Goal: Complete application form: Complete application form

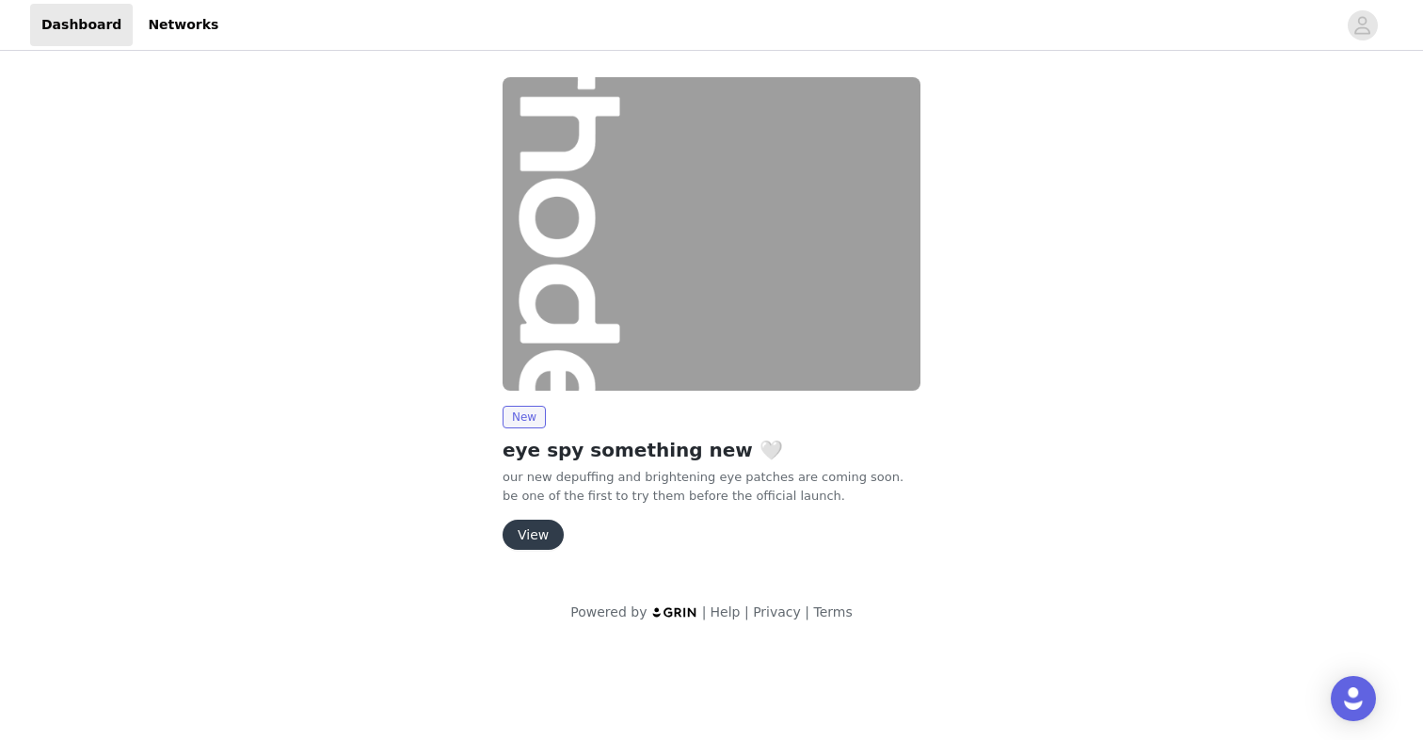
click at [548, 542] on button "View" at bounding box center [532, 534] width 61 height 30
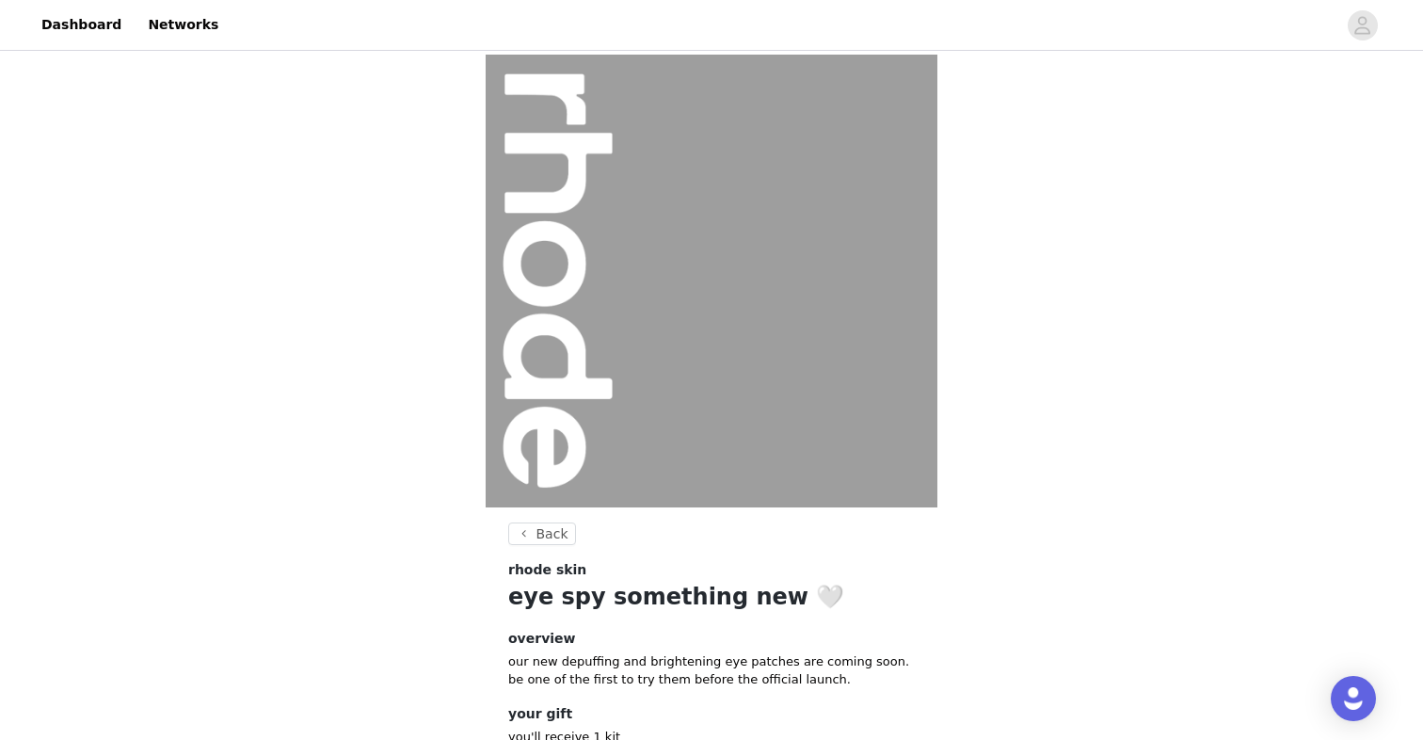
scroll to position [134, 0]
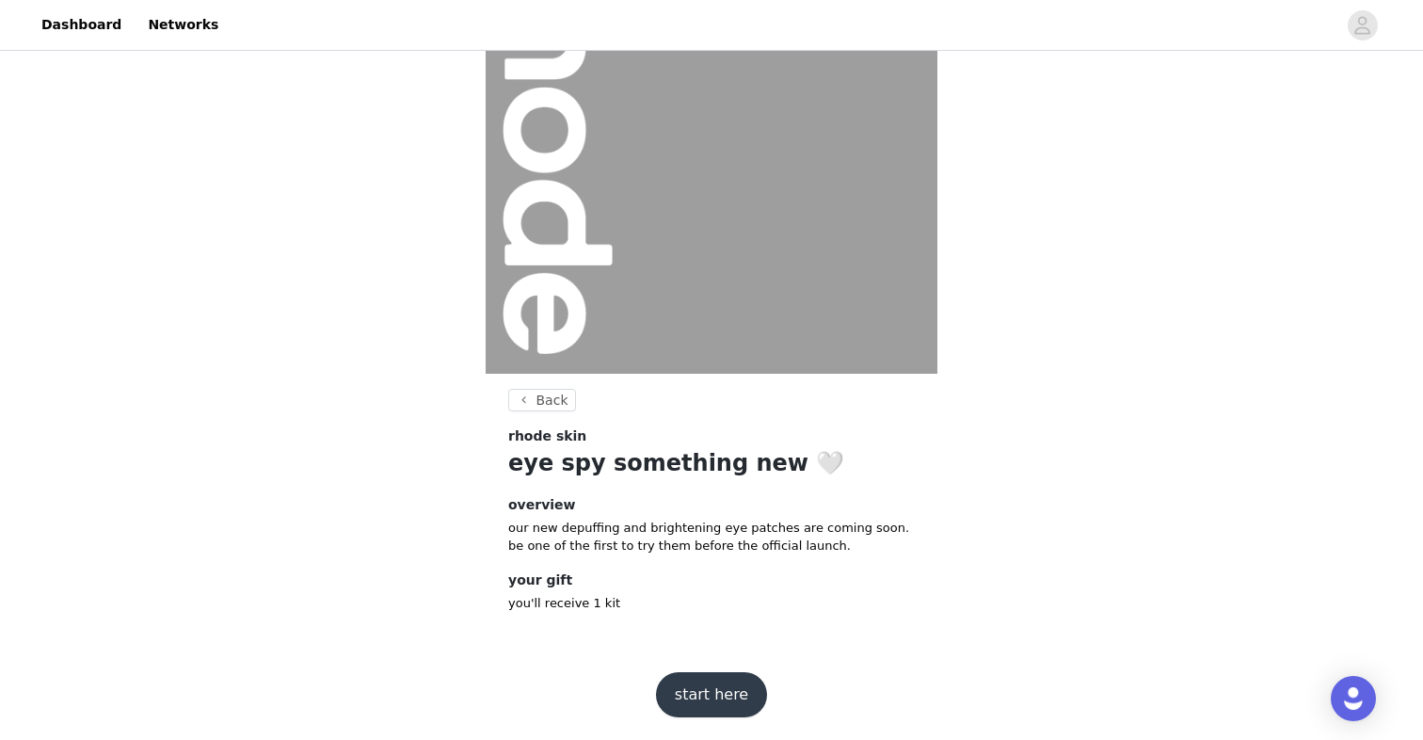
click at [723, 697] on button "start here" at bounding box center [711, 694] width 111 height 45
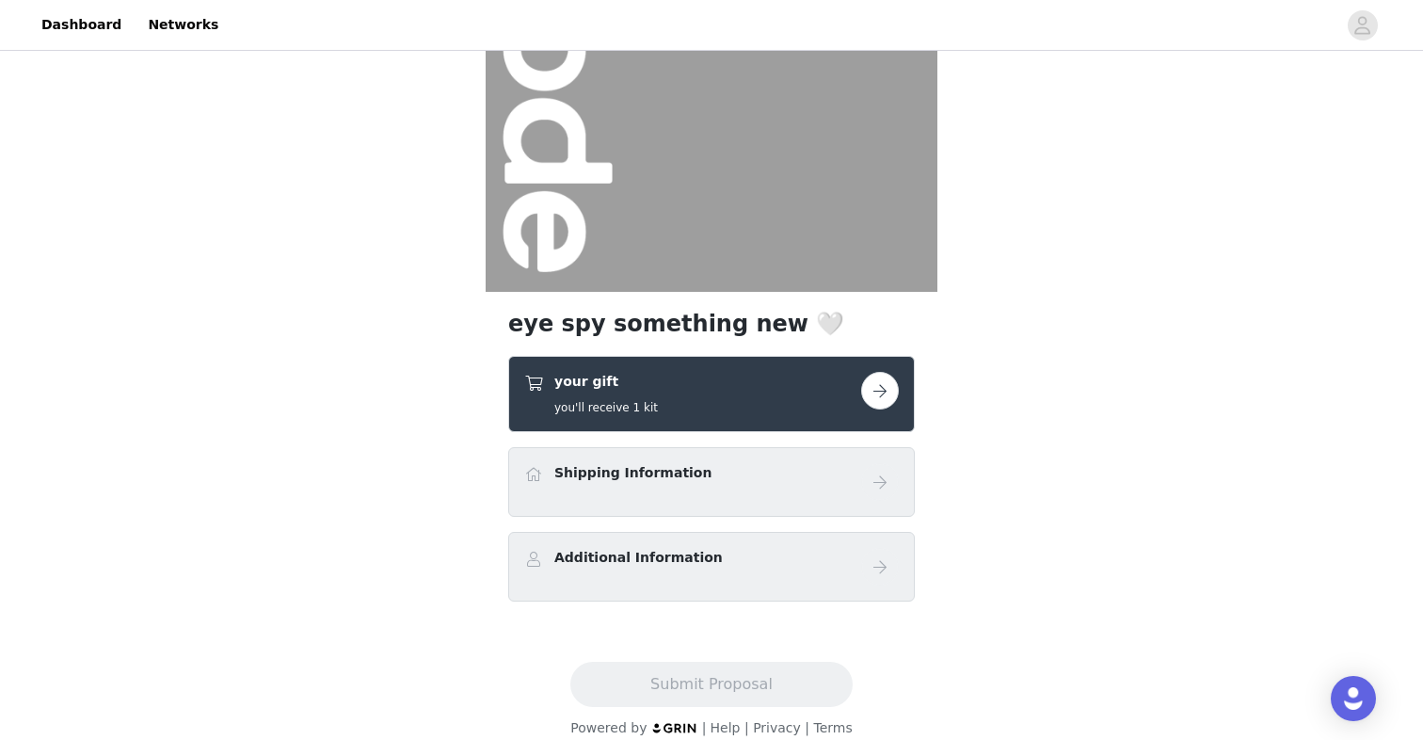
scroll to position [236, 0]
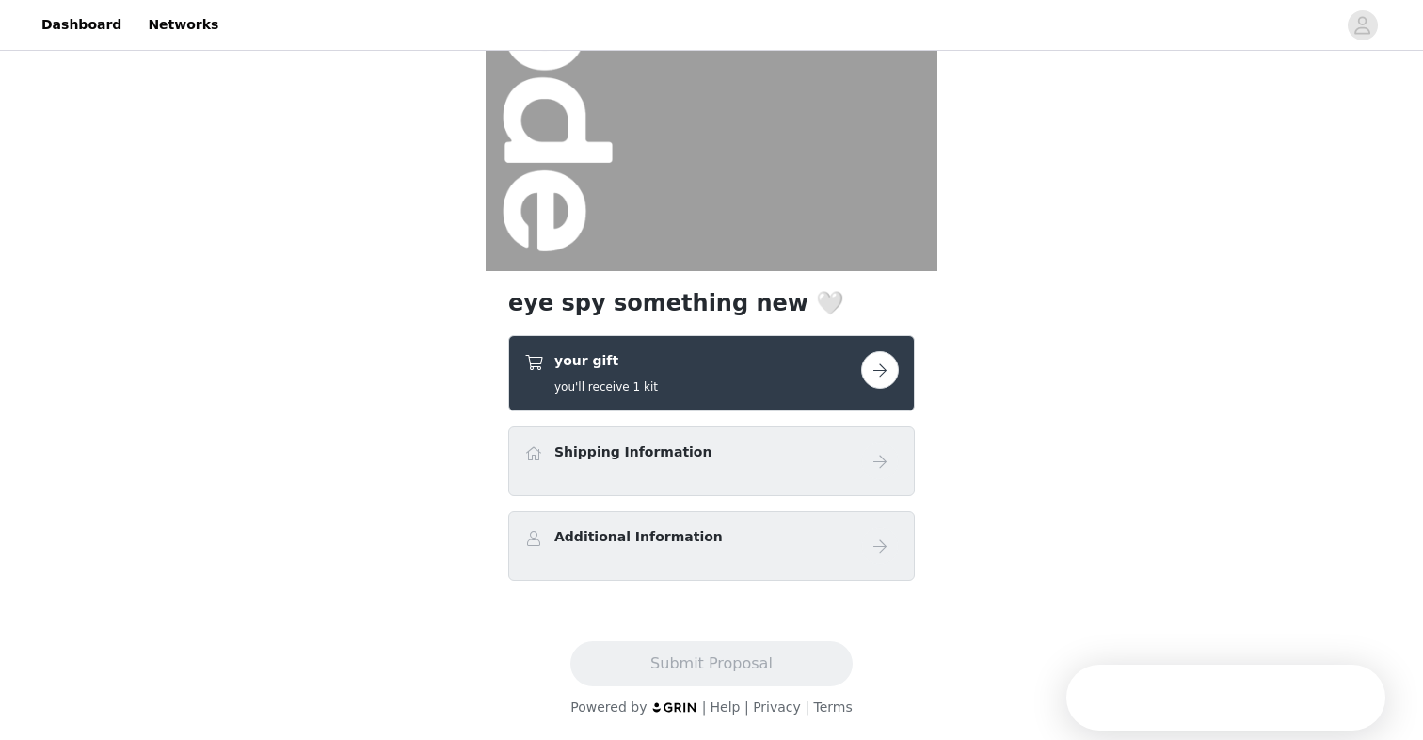
click at [876, 376] on button "button" at bounding box center [880, 370] width 38 height 38
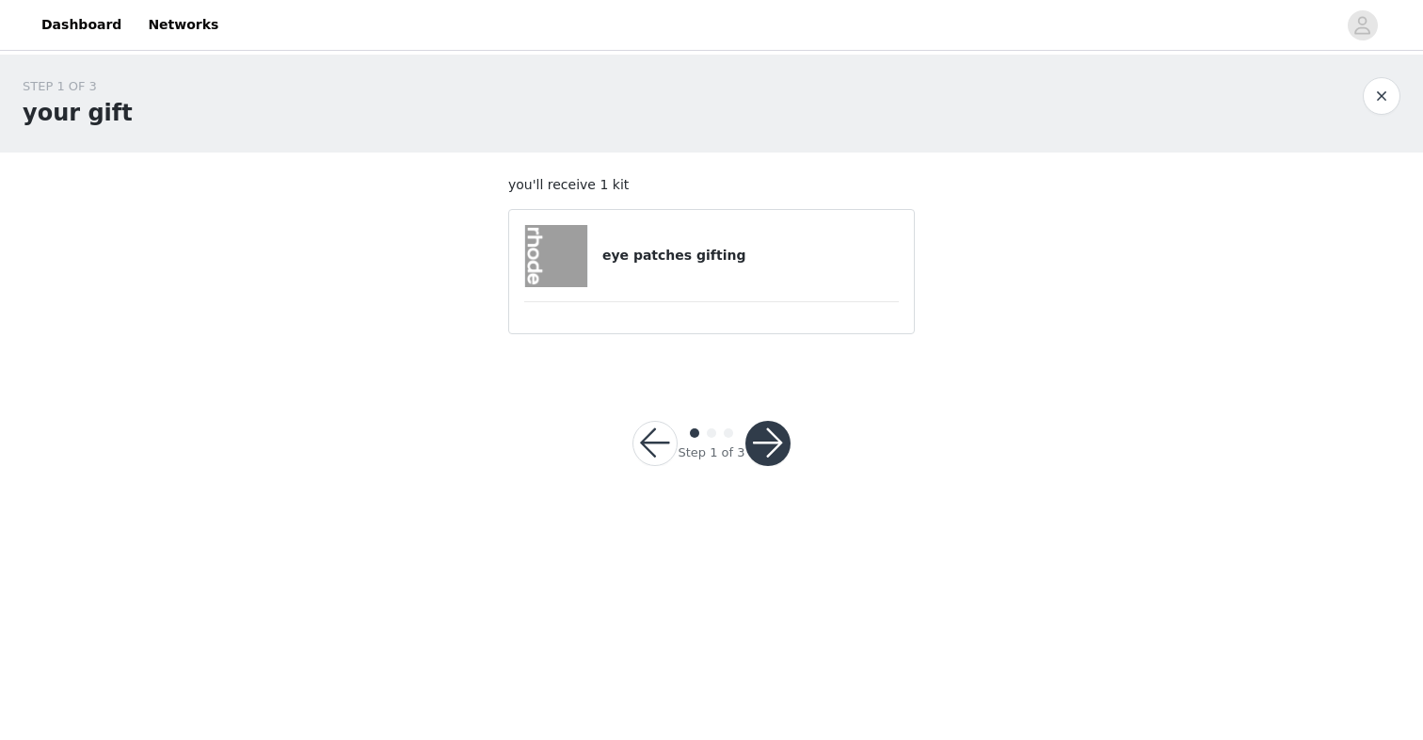
click at [769, 441] on button "button" at bounding box center [767, 443] width 45 height 45
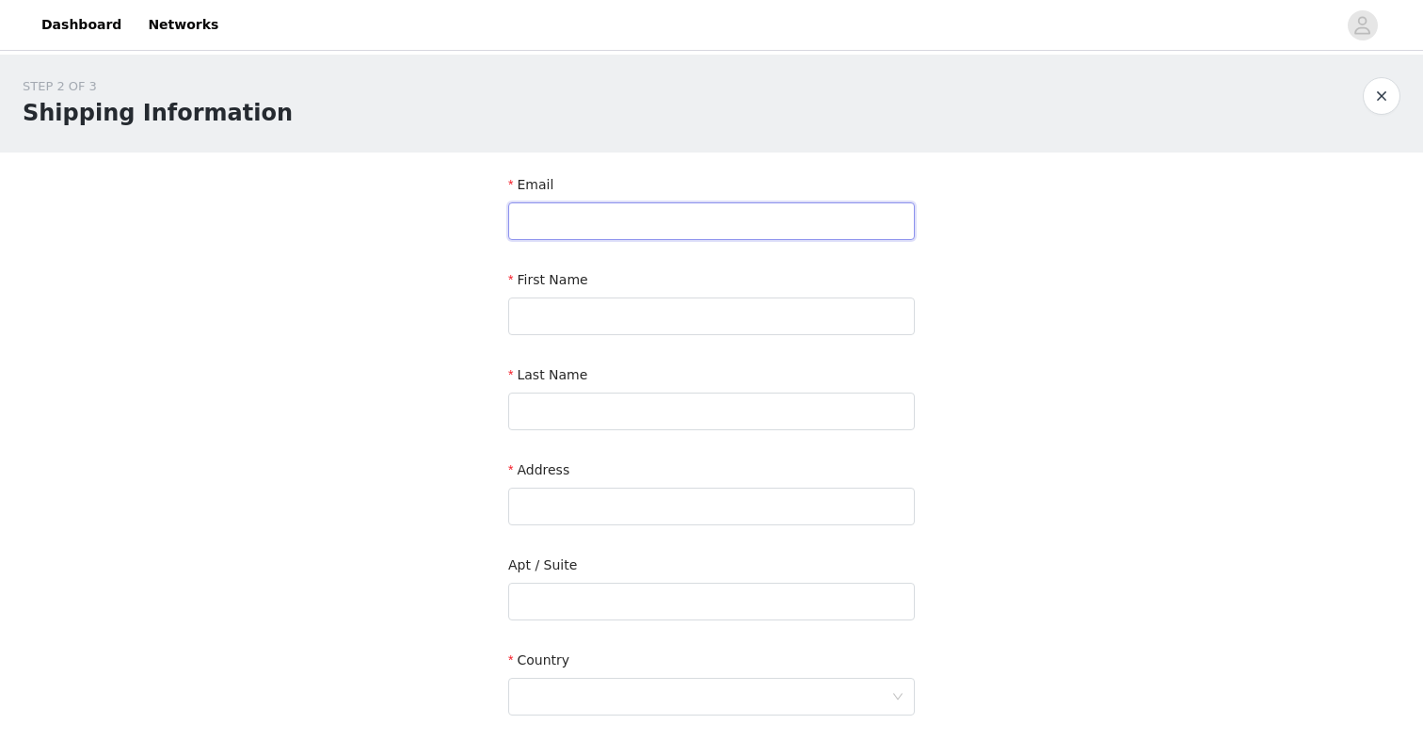
click at [646, 211] on input "text" at bounding box center [711, 221] width 406 height 38
type input "[PERSON_NAME][EMAIL_ADDRESS][DOMAIN_NAME]"
type input "[PERSON_NAME]"
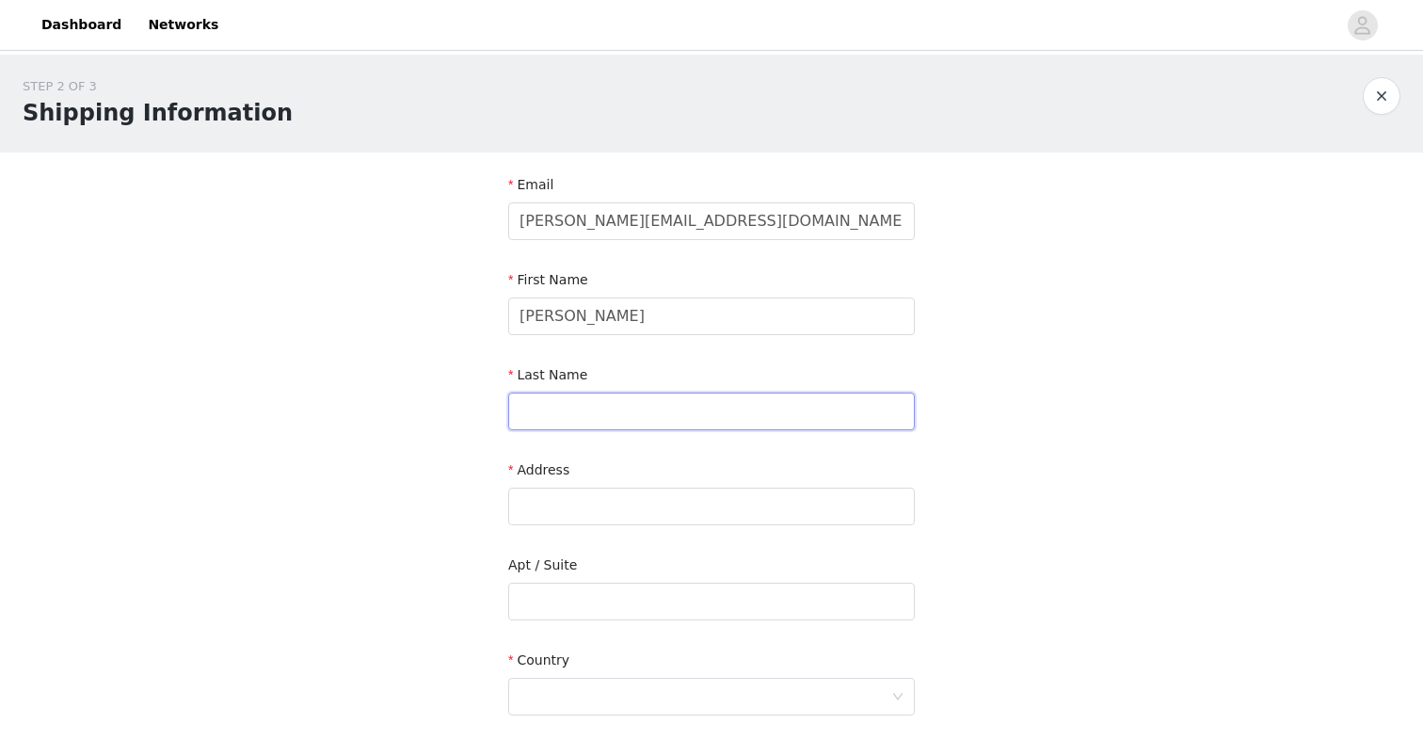
type input "Tu"
type input "[STREET_ADDRESS]"
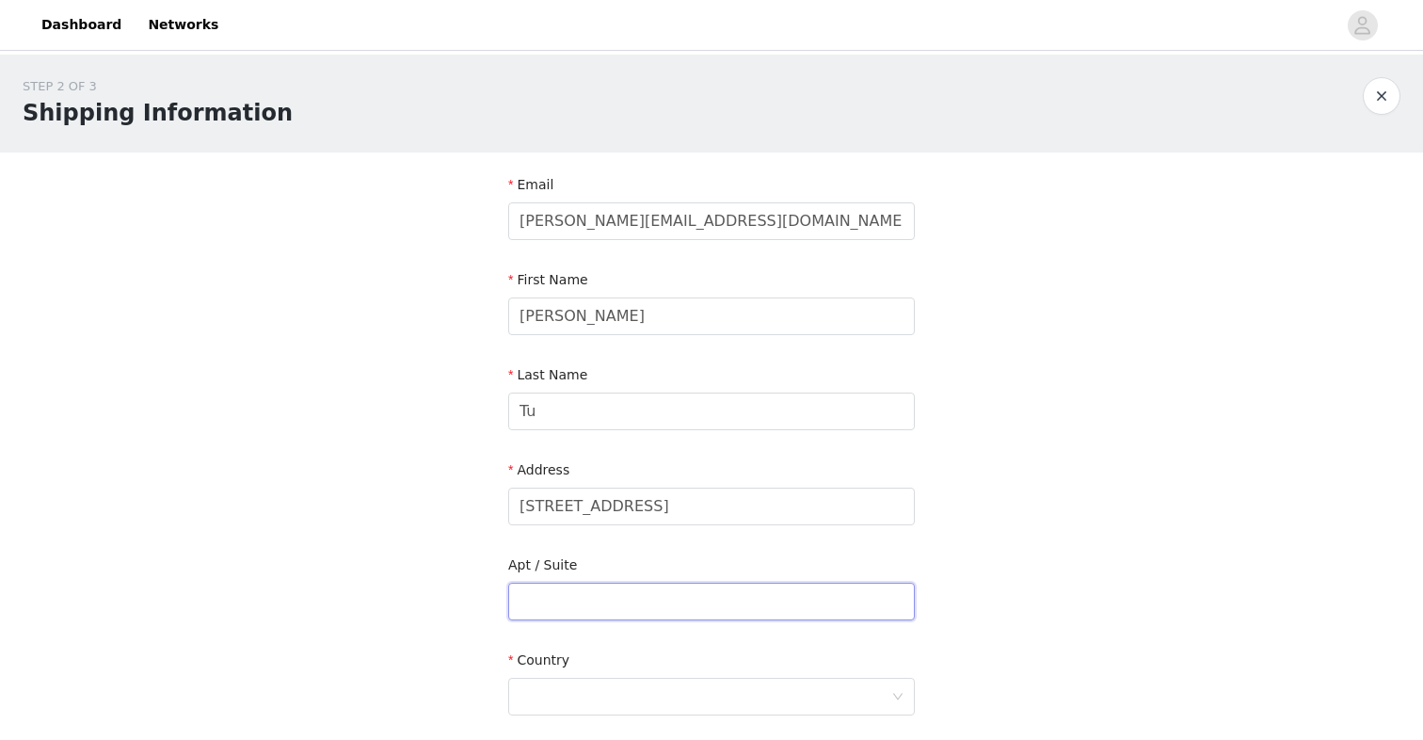
type input "APT 3D"
type input "[US_STATE]"
type input "10013-5192"
type input "4435621238"
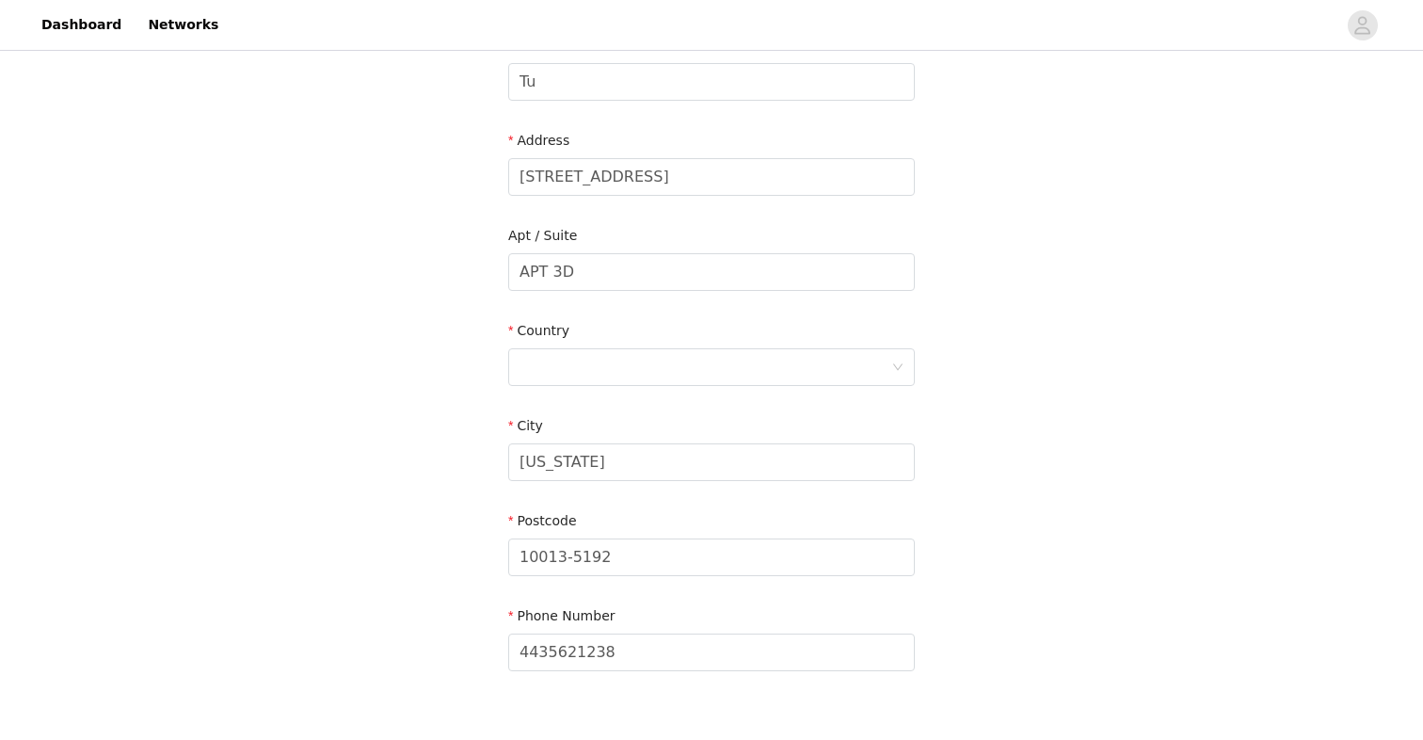
scroll to position [448, 0]
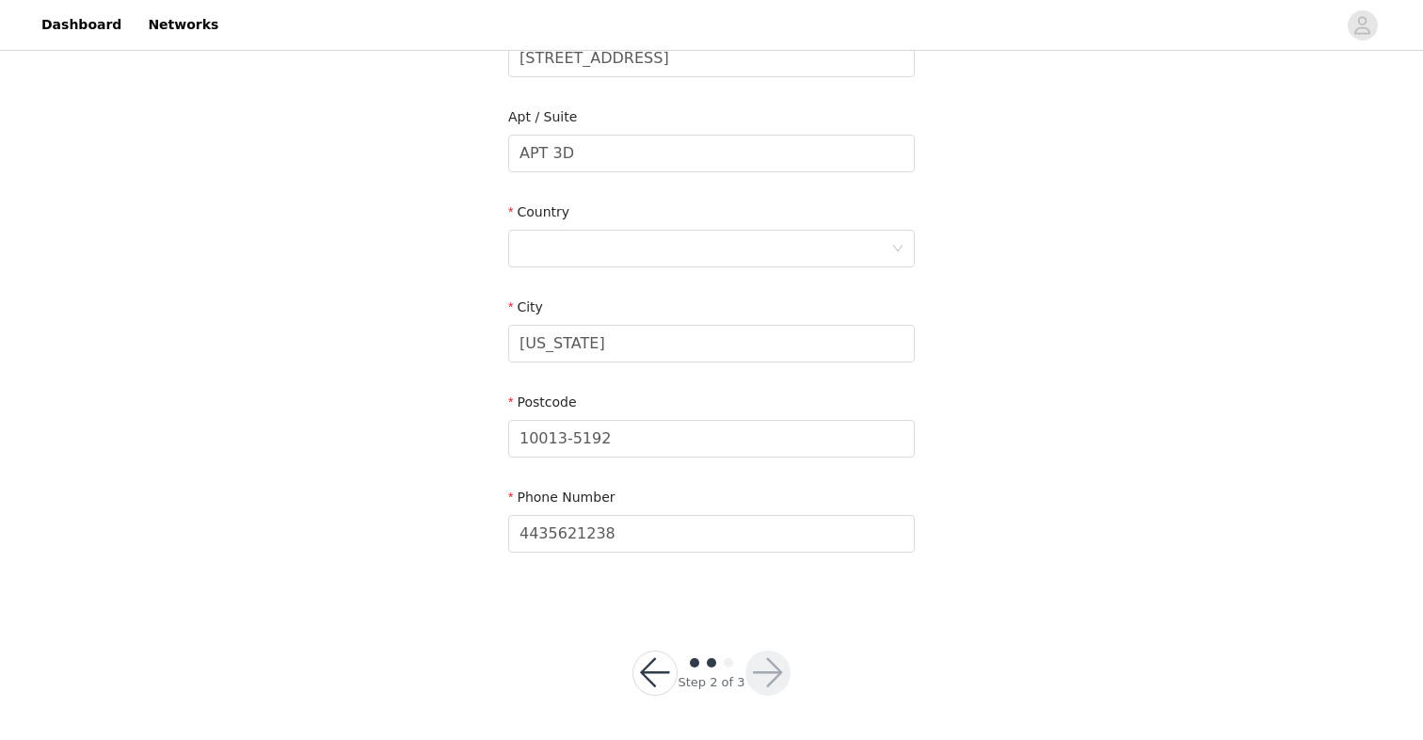
click at [871, 603] on section "Email [PERSON_NAME][EMAIL_ADDRESS][DOMAIN_NAME] First Name [PERSON_NAME] Last N…" at bounding box center [711, 155] width 452 height 900
click at [569, 262] on div at bounding box center [705, 249] width 372 height 36
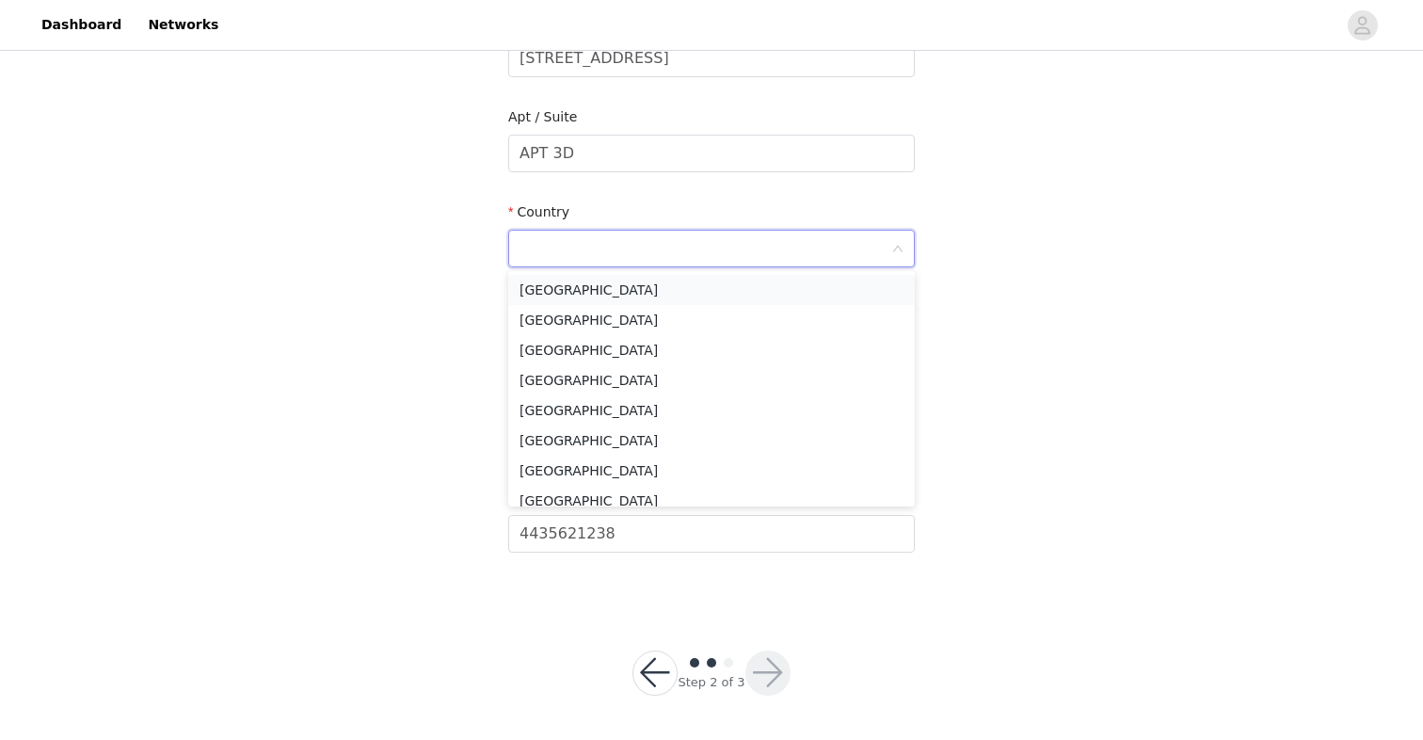
click at [574, 288] on li "[GEOGRAPHIC_DATA]" at bounding box center [711, 290] width 406 height 30
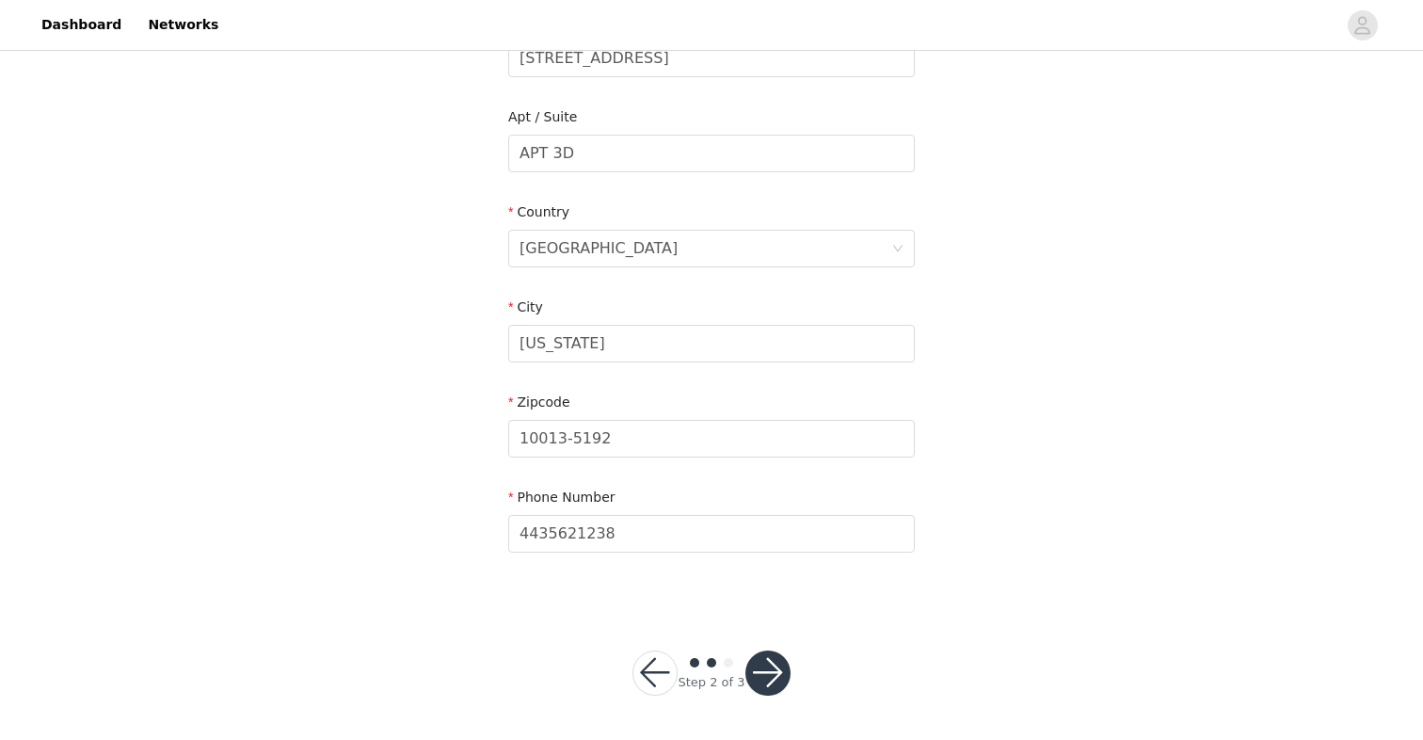
click at [410, 288] on div "STEP 2 OF 3 Shipping Information Email [PERSON_NAME][EMAIL_ADDRESS][DOMAIN_NAME…" at bounding box center [711, 106] width 1423 height 998
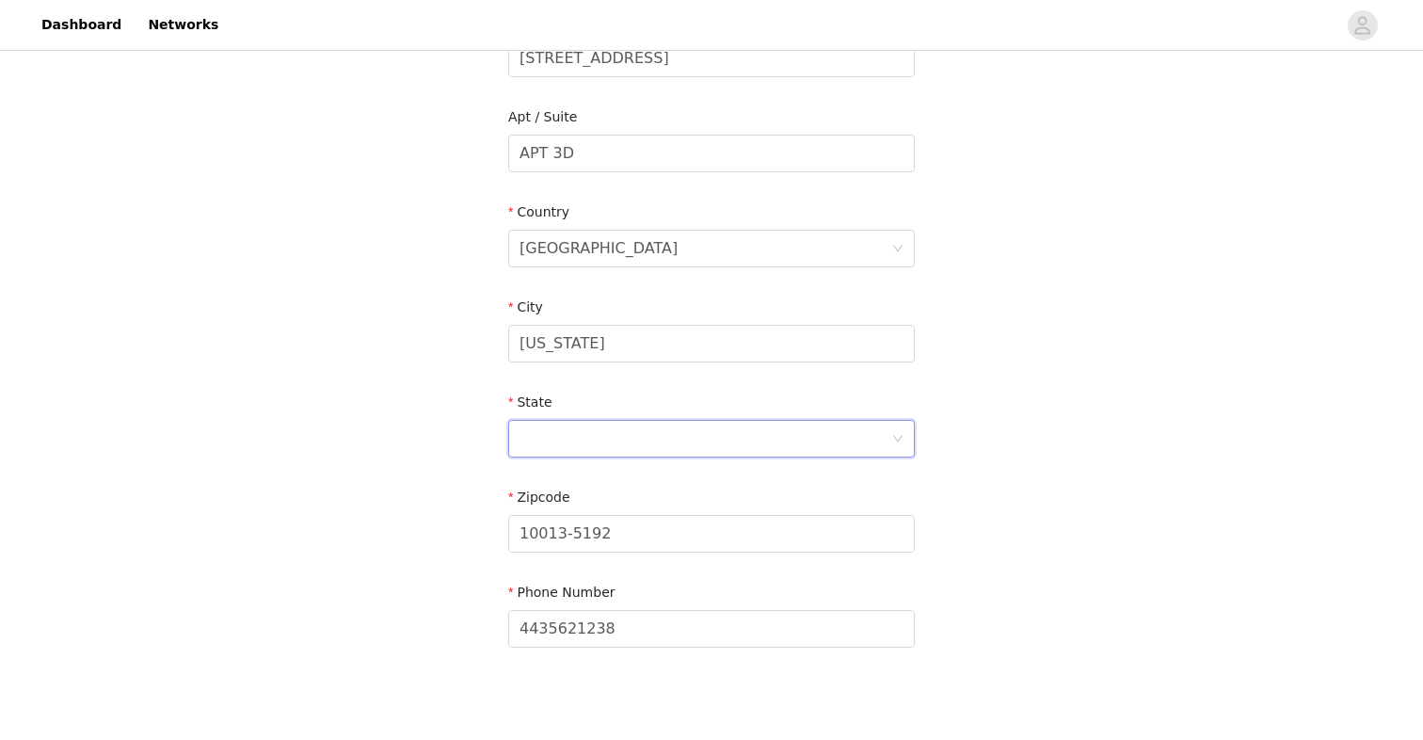
click at [636, 442] on div at bounding box center [705, 439] width 372 height 36
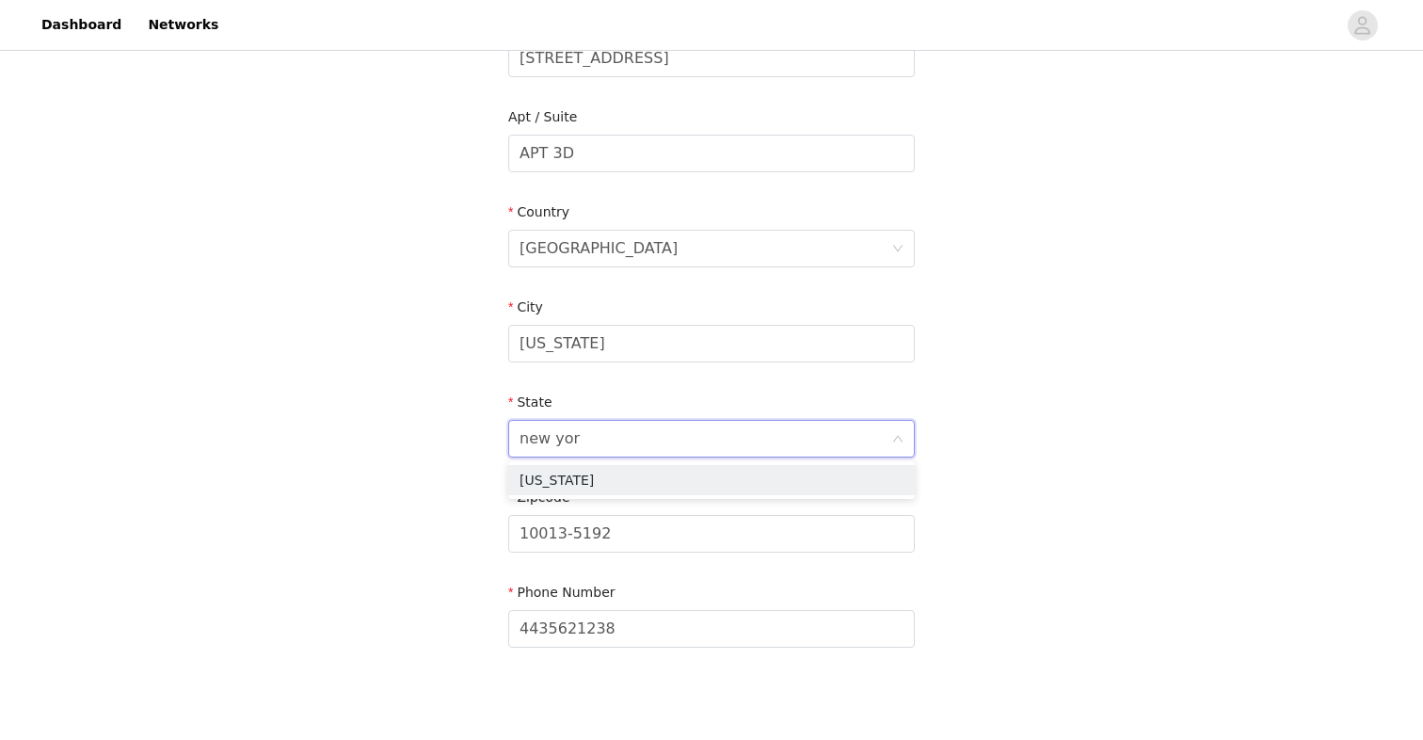
type input "[US_STATE]"
click at [577, 484] on li "[US_STATE]" at bounding box center [711, 480] width 406 height 30
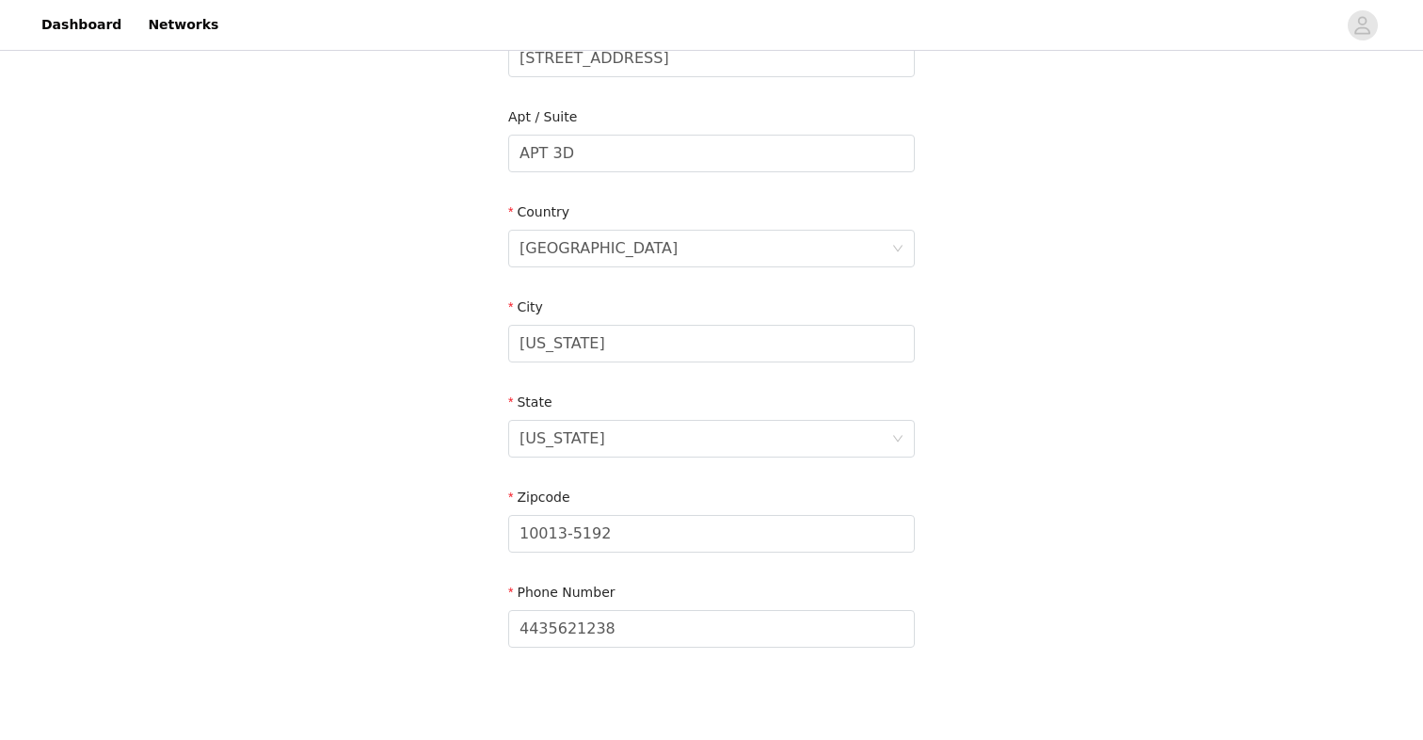
click at [1149, 490] on div "STEP 2 OF 3 Shipping Information Email [PERSON_NAME][EMAIL_ADDRESS][DOMAIN_NAME…" at bounding box center [711, 153] width 1423 height 1093
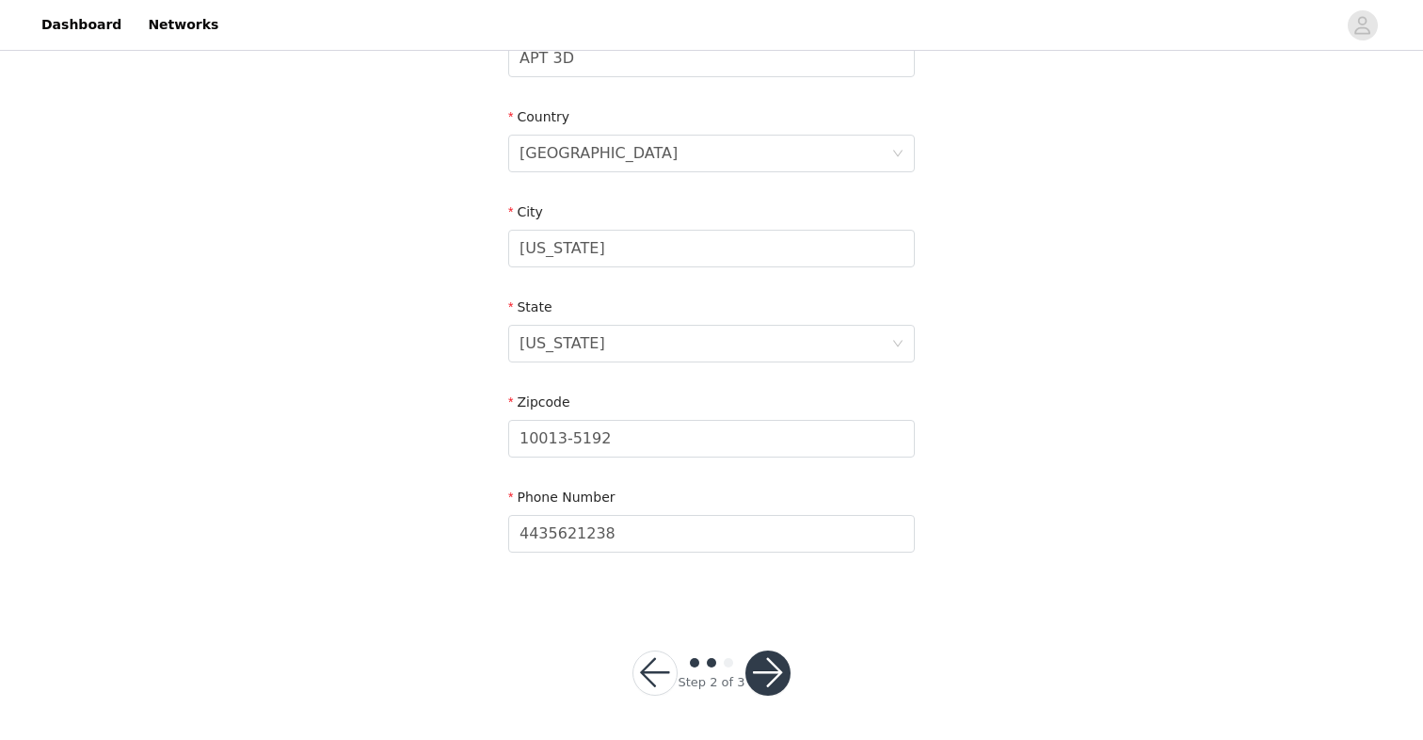
click at [775, 664] on button "button" at bounding box center [767, 672] width 45 height 45
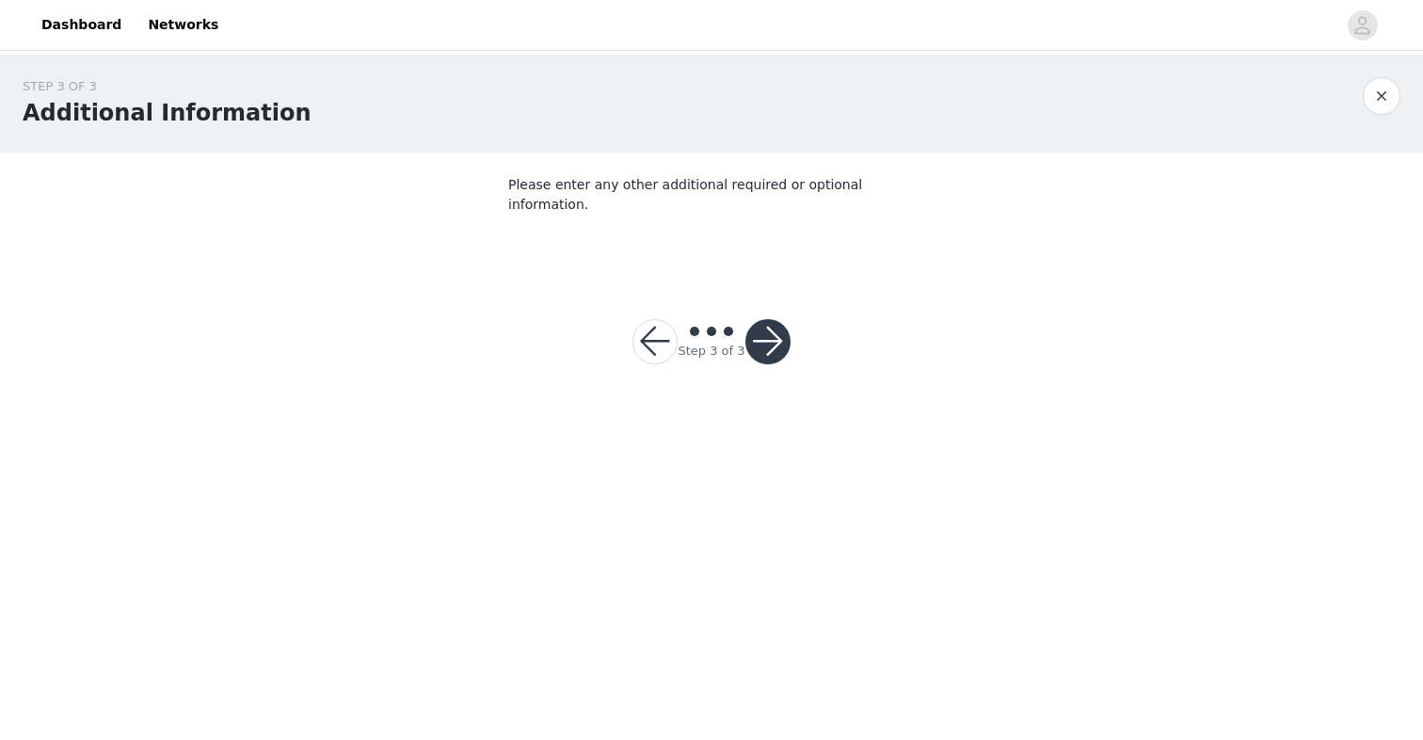
click at [608, 212] on section "Please enter any other additional required or optional information." at bounding box center [711, 212] width 452 height 121
click at [765, 327] on button "button" at bounding box center [767, 341] width 45 height 45
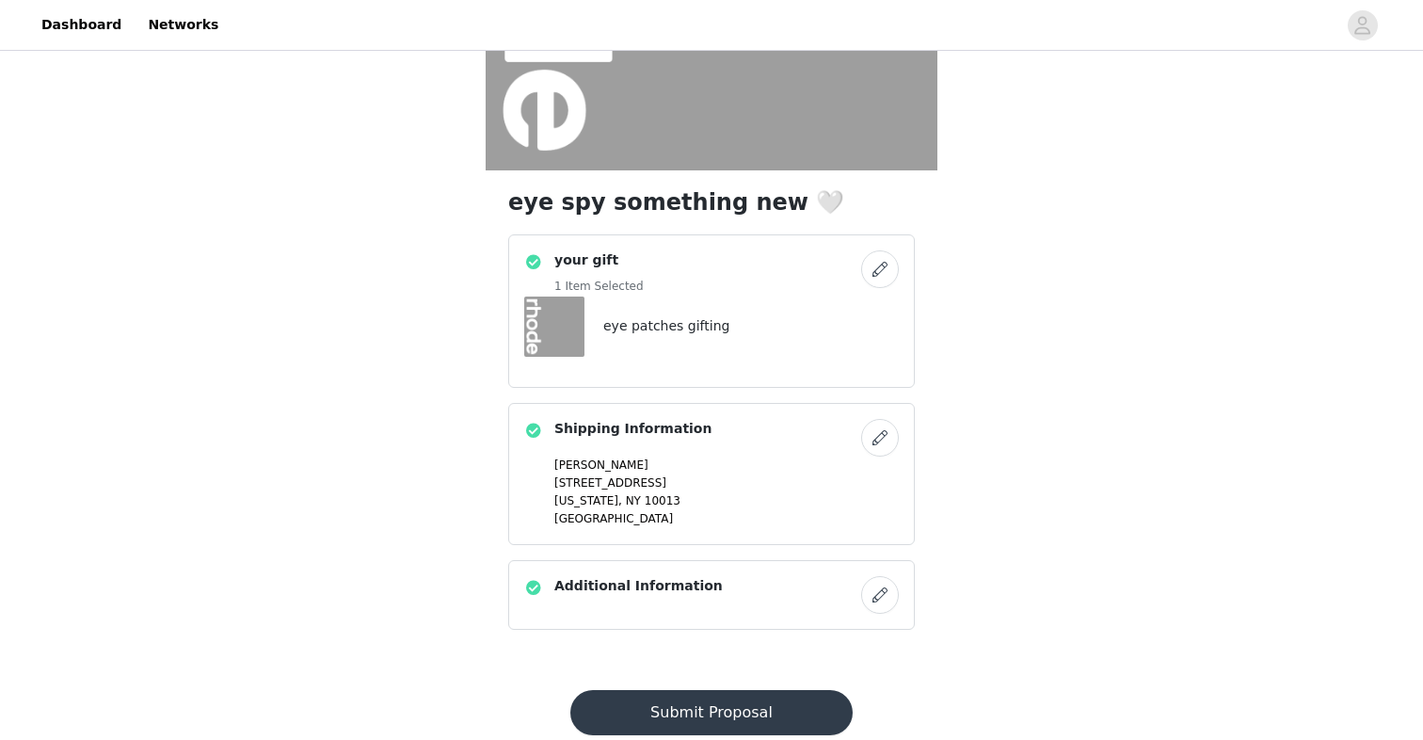
scroll to position [385, 0]
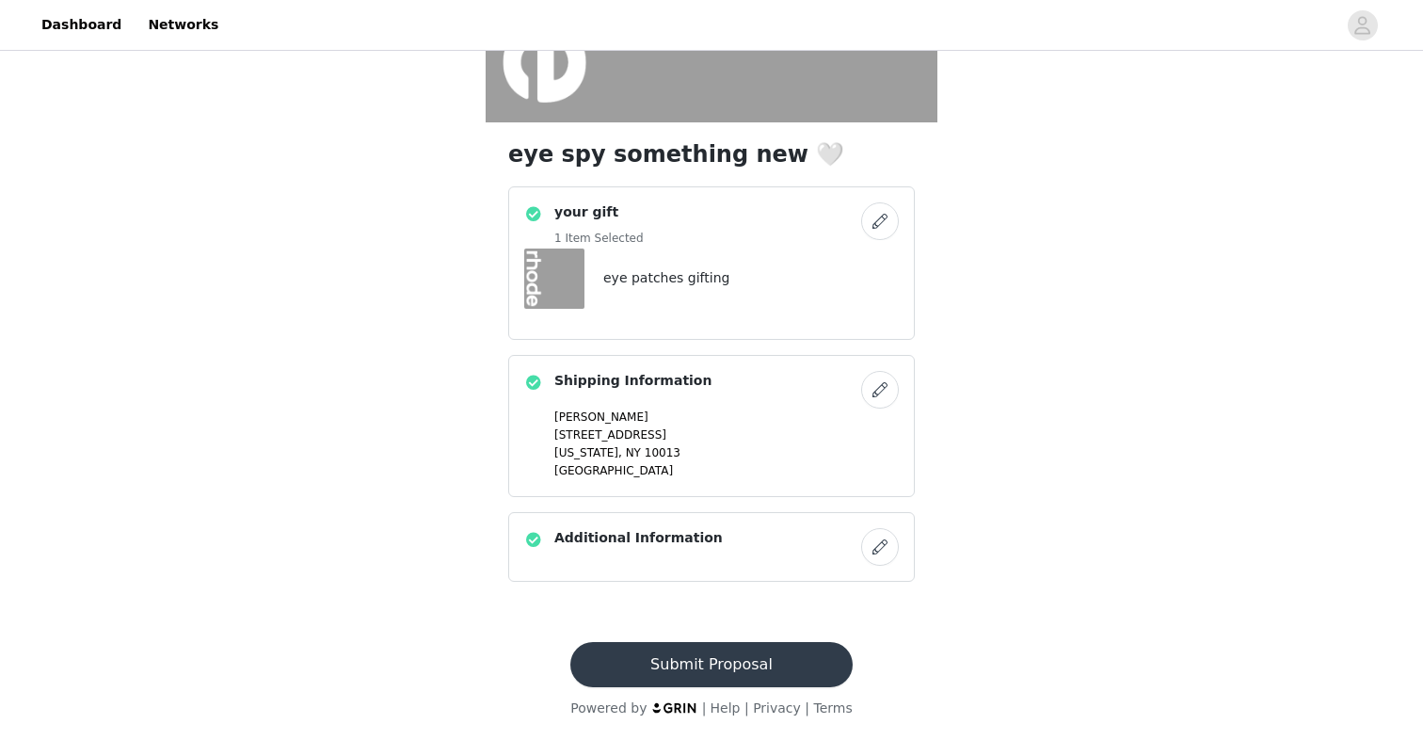
click at [732, 660] on button "Submit Proposal" at bounding box center [710, 664] width 281 height 45
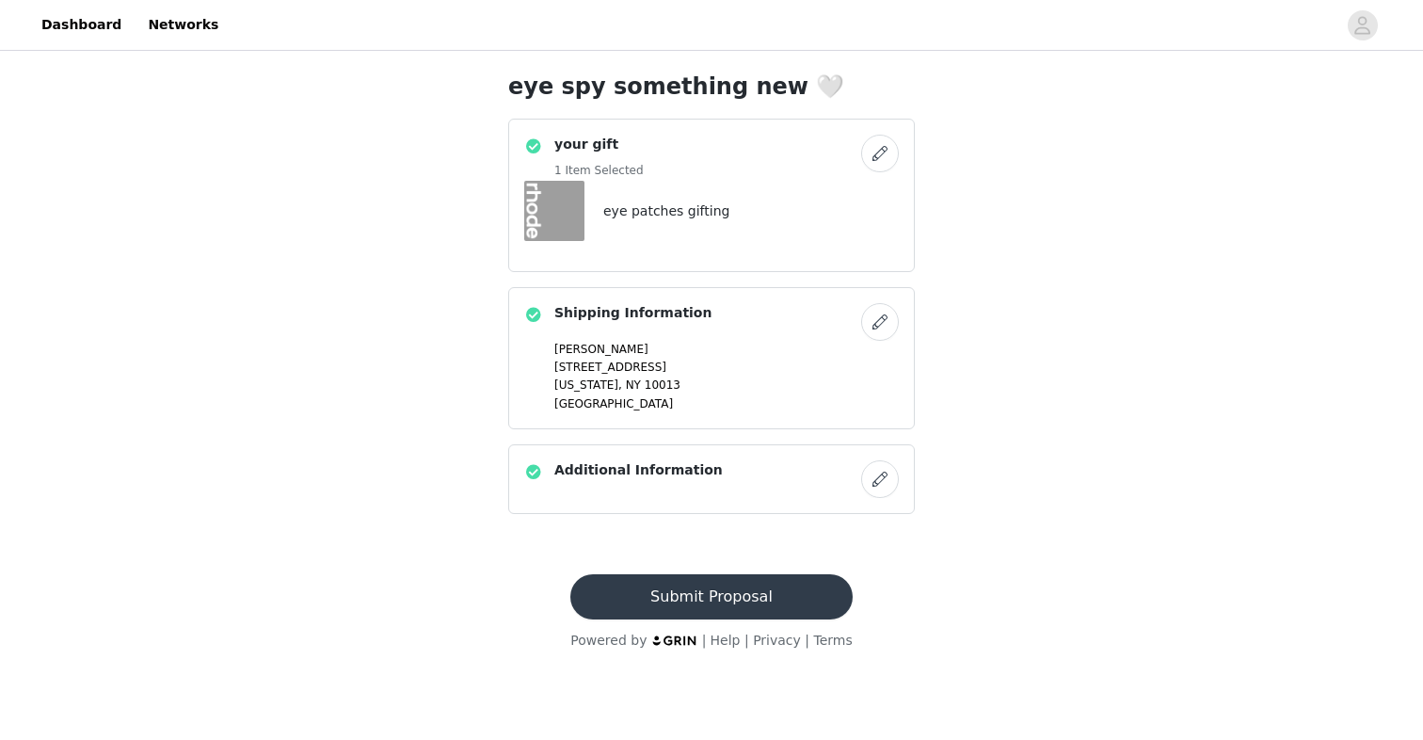
scroll to position [0, 0]
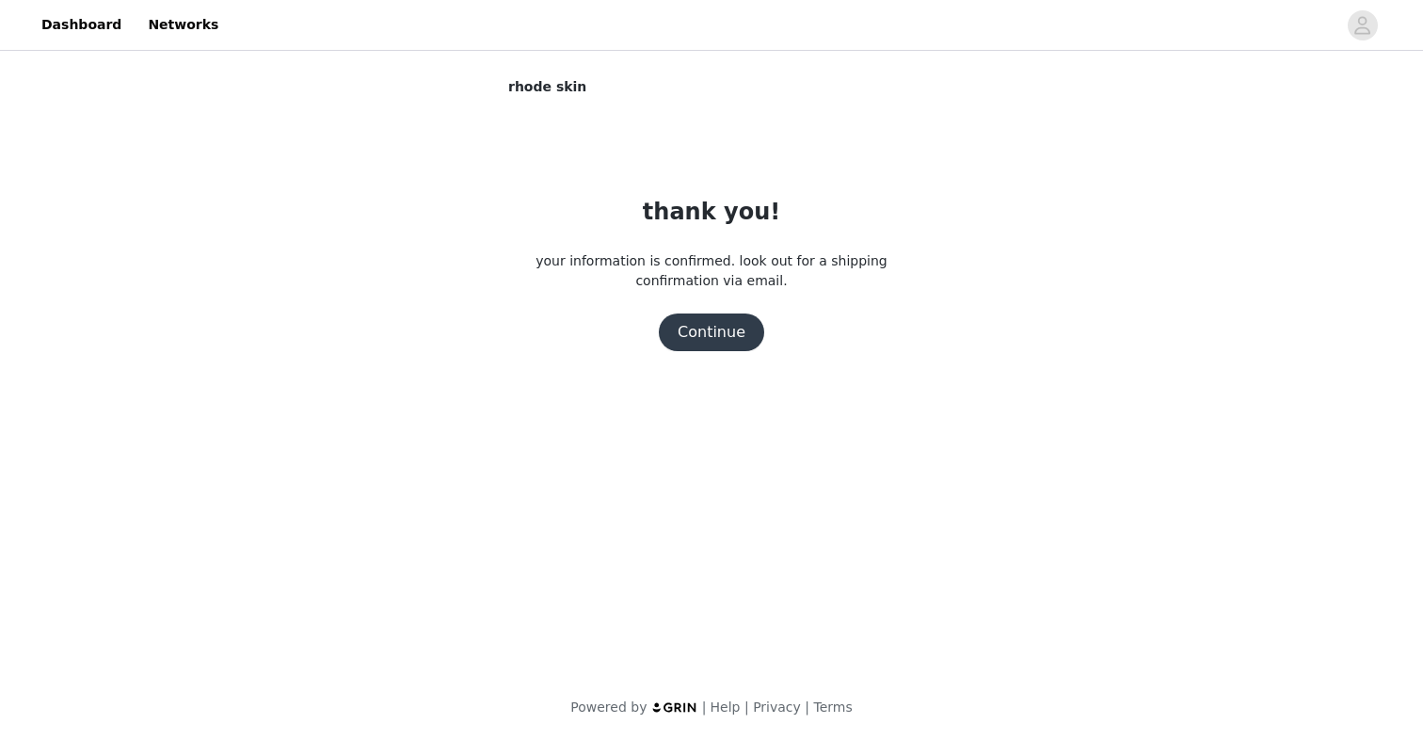
click at [721, 333] on button "Continue" at bounding box center [711, 332] width 105 height 38
